Goal: Task Accomplishment & Management: Use online tool/utility

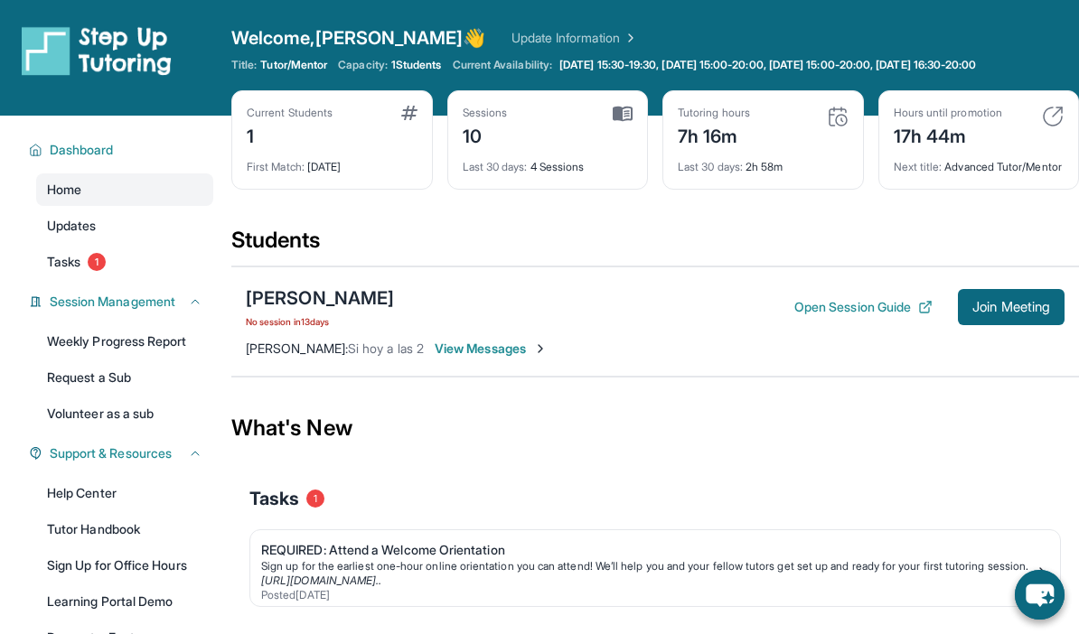
click at [1016, 311] on button "Join Meeting" at bounding box center [1011, 307] width 107 height 36
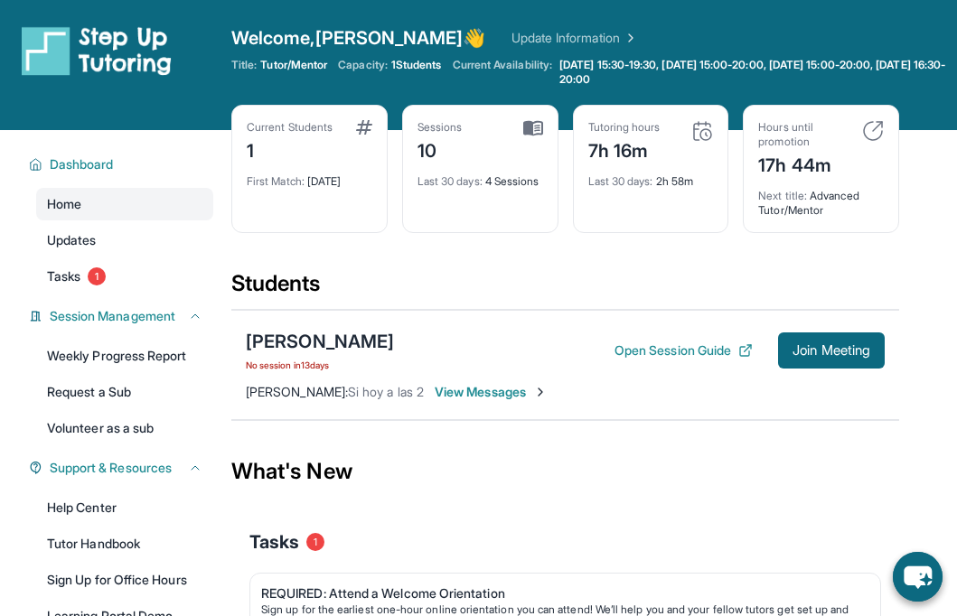
click at [862, 361] on button "Join Meeting" at bounding box center [831, 351] width 107 height 36
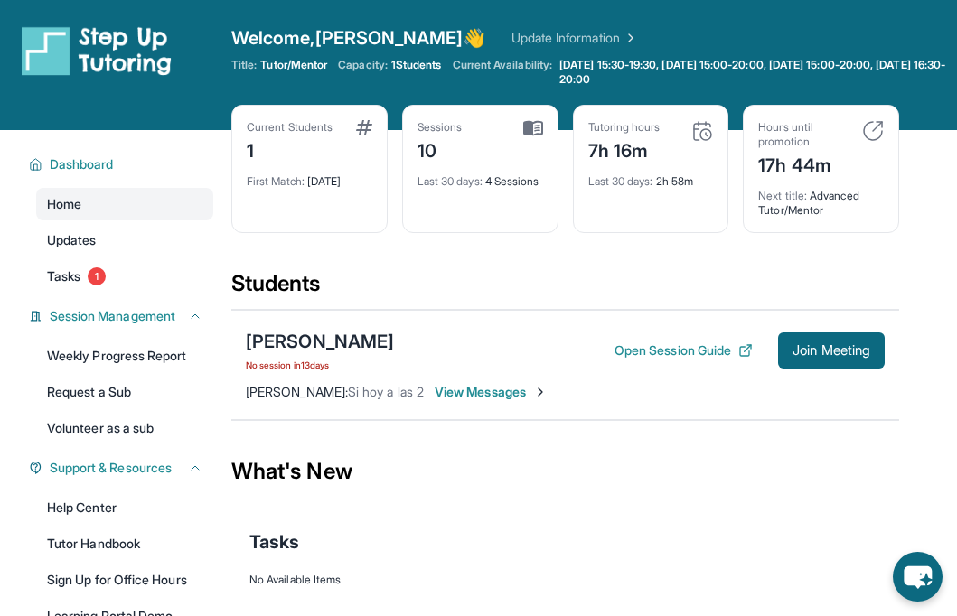
scroll to position [25, 0]
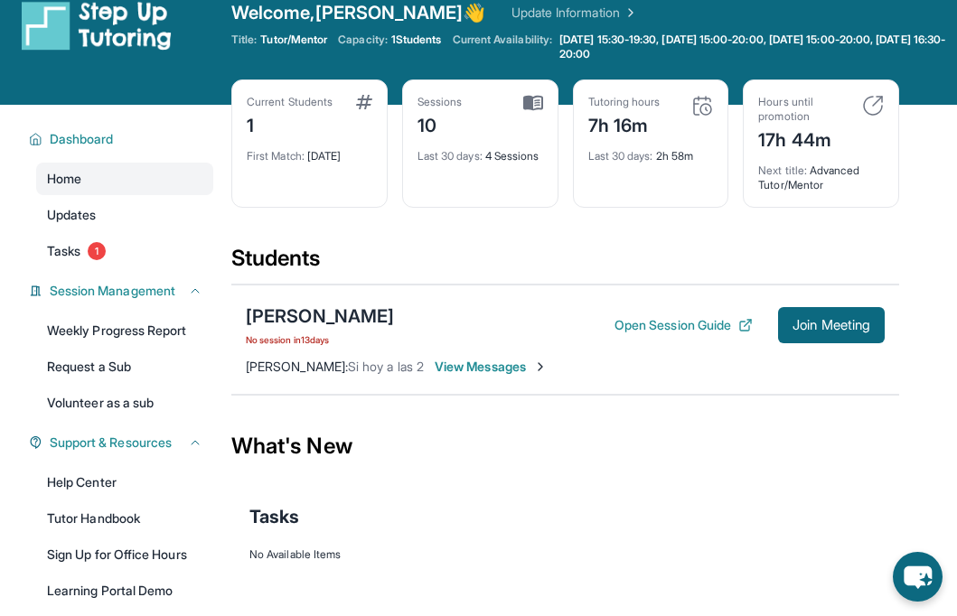
click at [856, 321] on span "Join Meeting" at bounding box center [831, 325] width 78 height 11
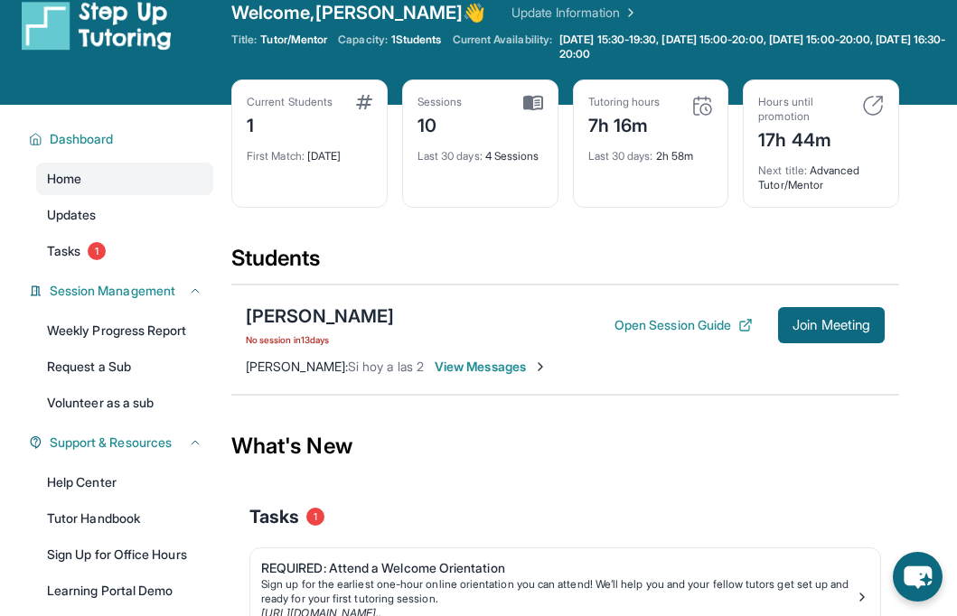
click at [864, 342] on button "Join Meeting" at bounding box center [831, 325] width 107 height 36
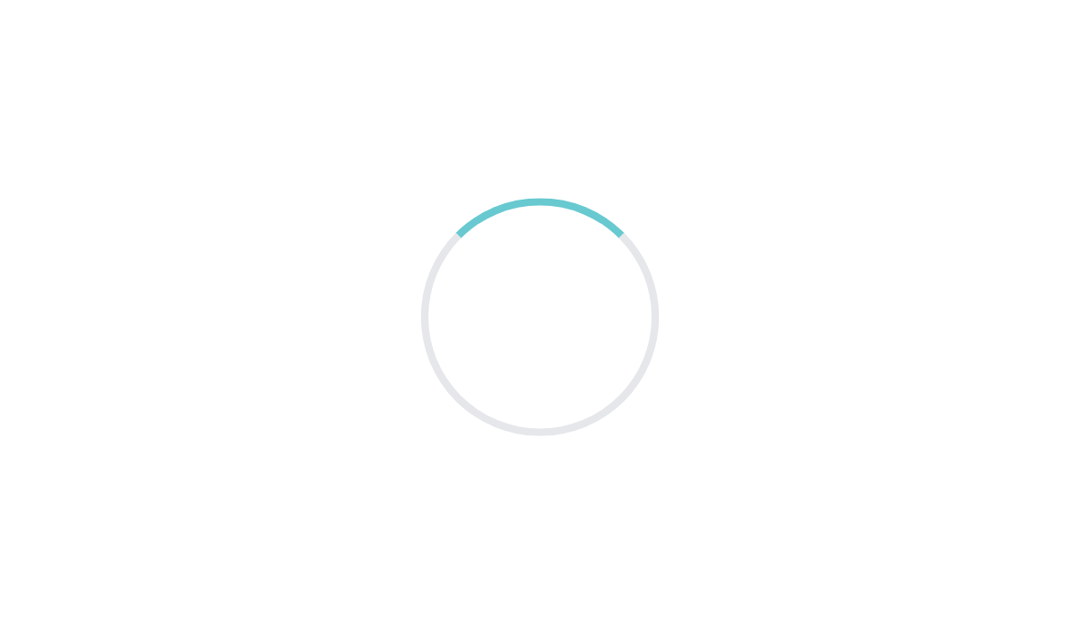
scroll to position [25, 0]
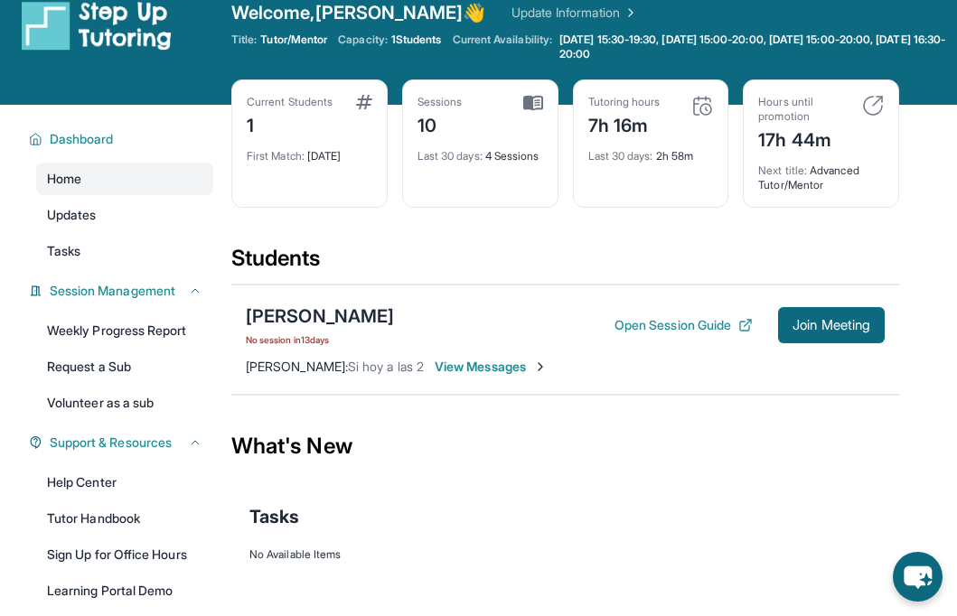
click at [876, 332] on button "Join Meeting" at bounding box center [831, 325] width 107 height 36
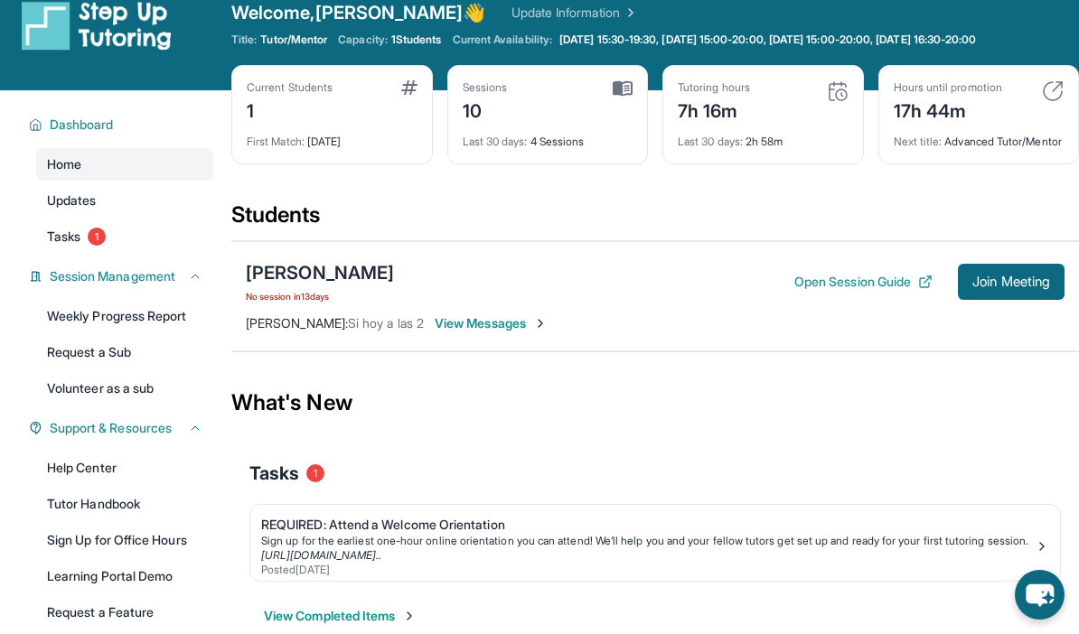
click at [956, 287] on span "Join Meeting" at bounding box center [1011, 281] width 78 height 11
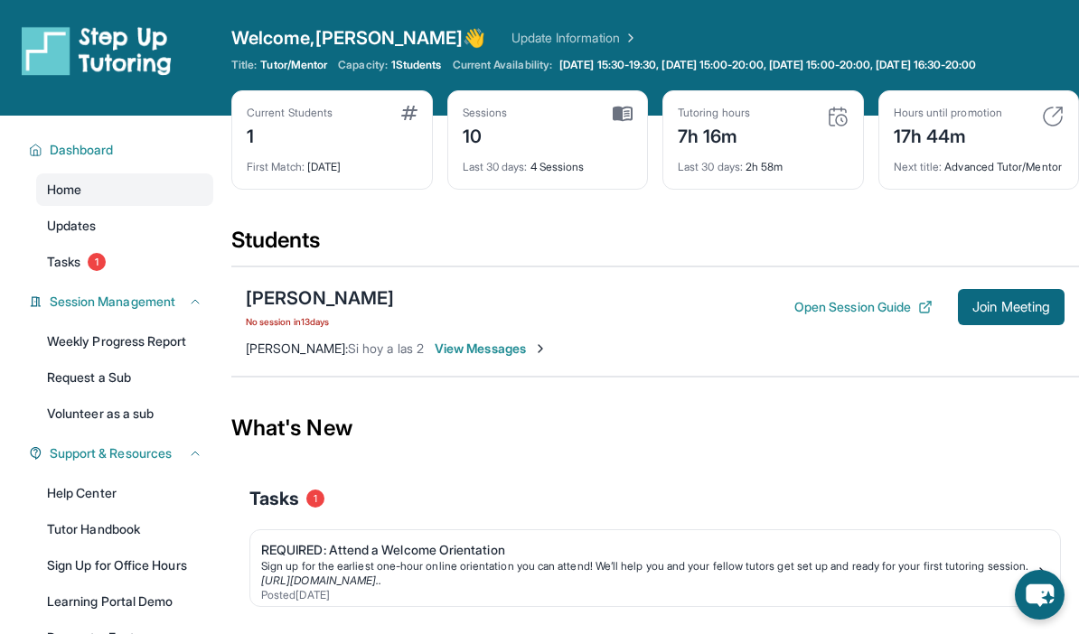
click at [956, 313] on span "Join Meeting" at bounding box center [1011, 307] width 78 height 11
click at [1023, 313] on span "Join Meeting" at bounding box center [1011, 307] width 78 height 11
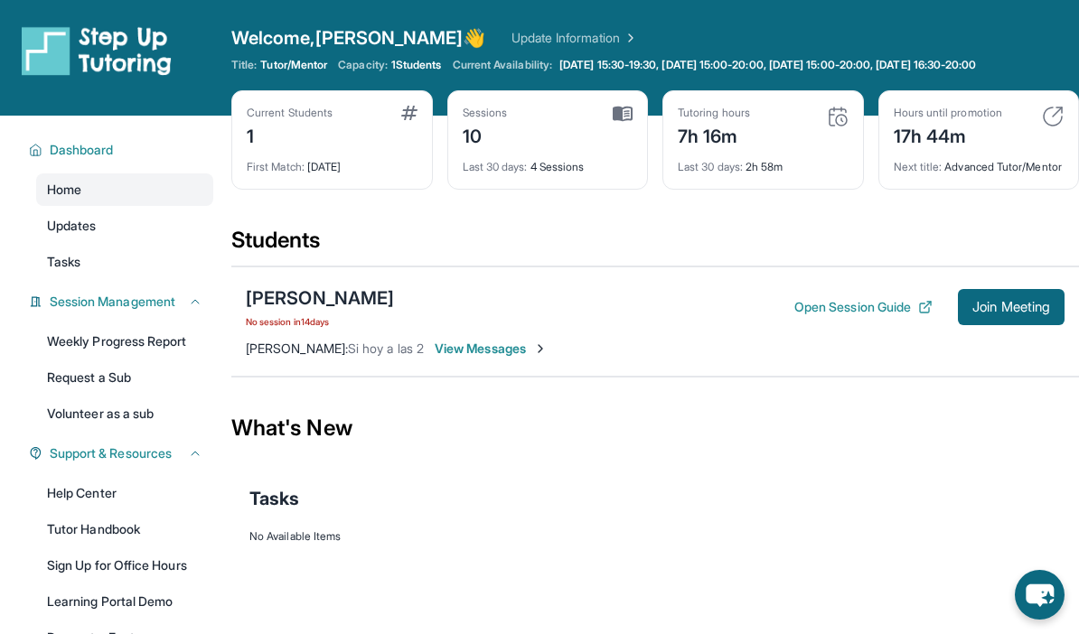
click at [1024, 313] on span "Join Meeting" at bounding box center [1011, 307] width 78 height 11
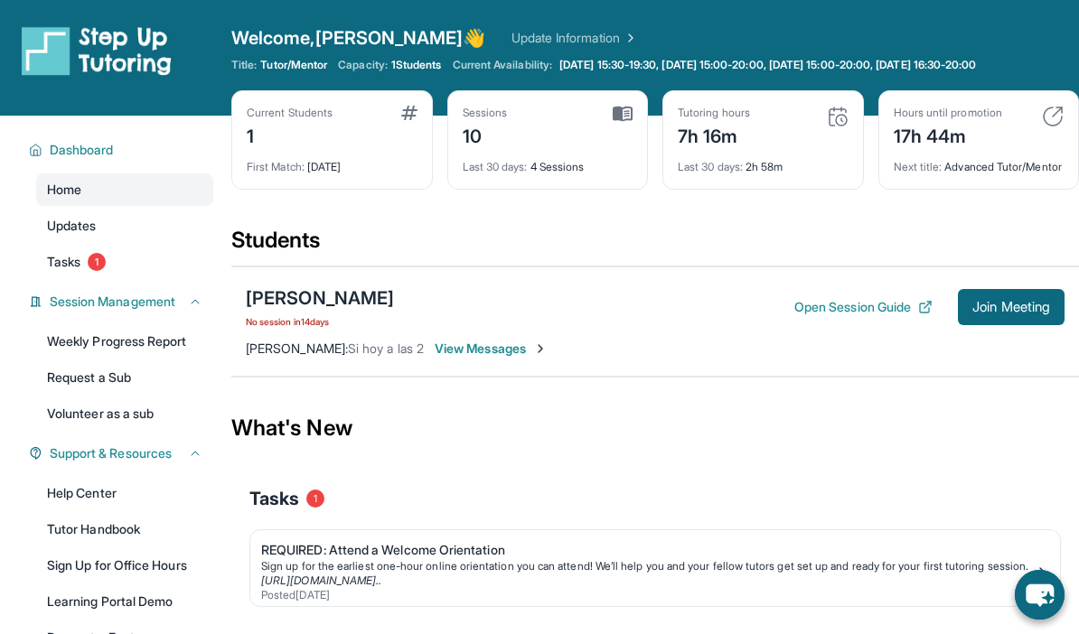
click at [1050, 322] on button "Join Meeting" at bounding box center [1011, 307] width 107 height 36
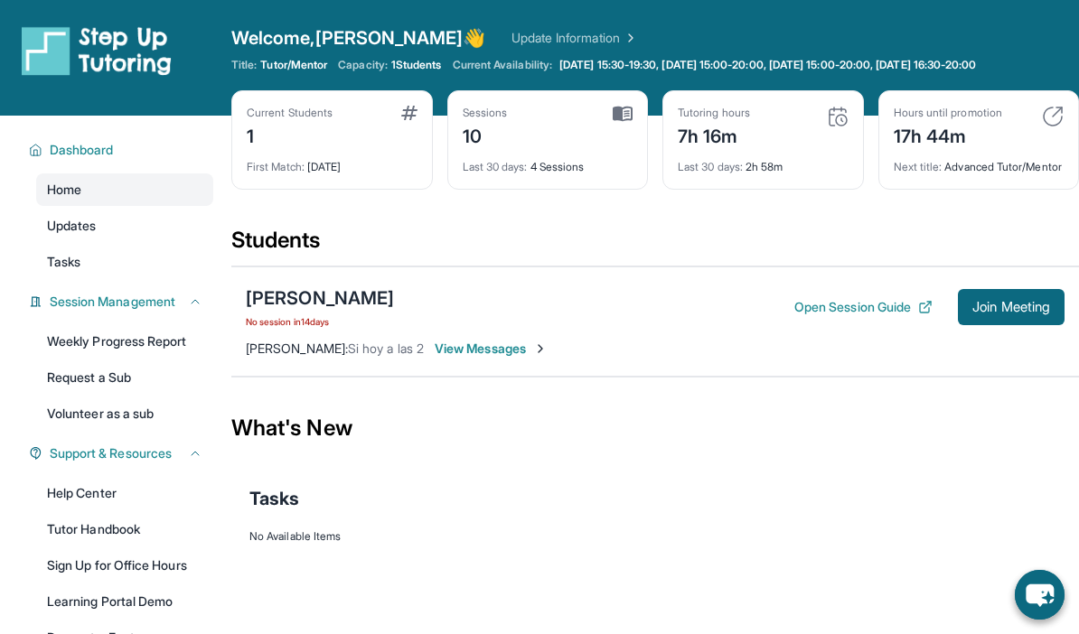
click at [1016, 325] on button "Join Meeting" at bounding box center [1011, 307] width 107 height 36
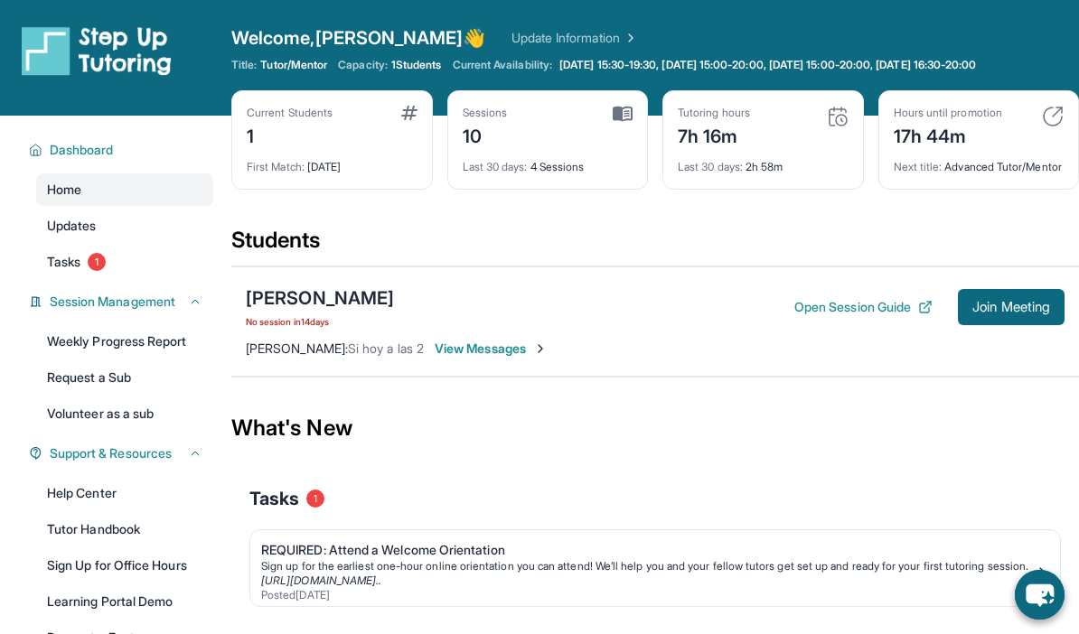
click at [998, 313] on span "Join Meeting" at bounding box center [1011, 307] width 78 height 11
click at [1026, 313] on span "Join Meeting" at bounding box center [1011, 307] width 78 height 11
